Goal: Information Seeking & Learning: Check status

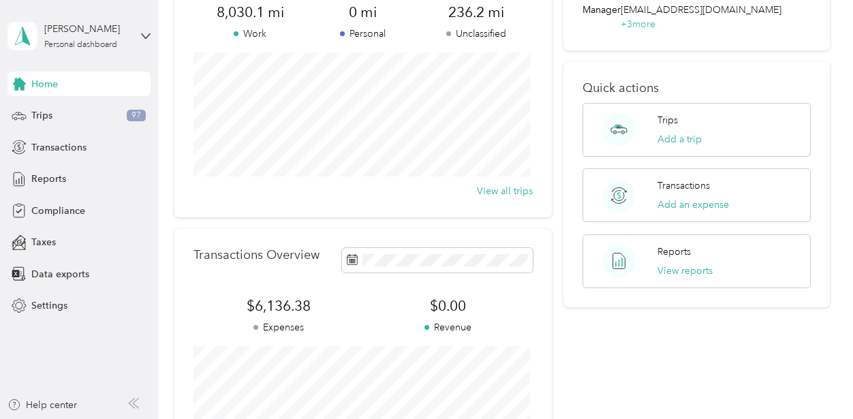
scroll to position [273, 0]
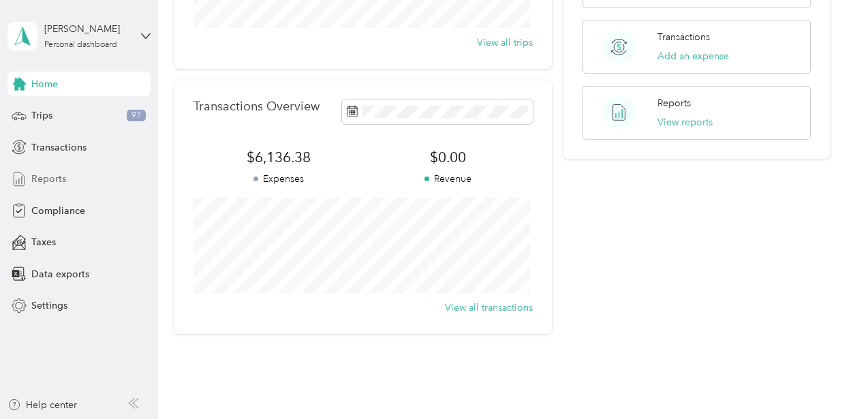
click at [52, 174] on span "Reports" at bounding box center [48, 179] width 35 height 14
